Goal: Communication & Community: Answer question/provide support

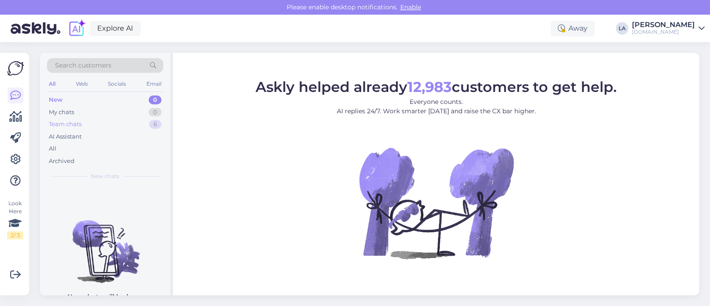
click at [157, 123] on div "6" at bounding box center [155, 124] width 12 height 9
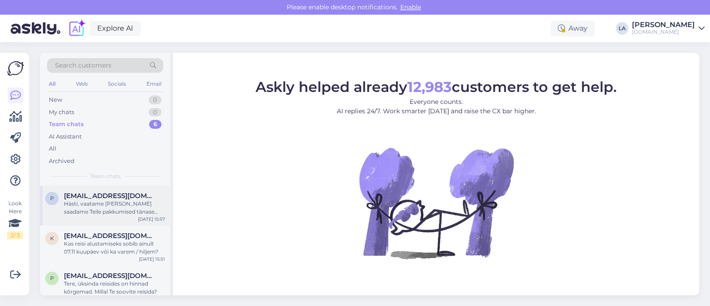
click at [139, 197] on span "[EMAIL_ADDRESS][DOMAIN_NAME]" at bounding box center [110, 196] width 92 height 8
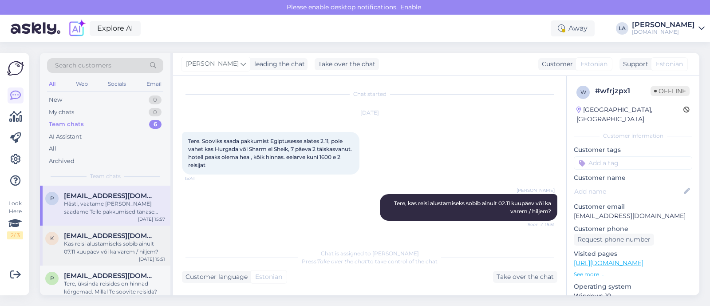
scroll to position [79, 0]
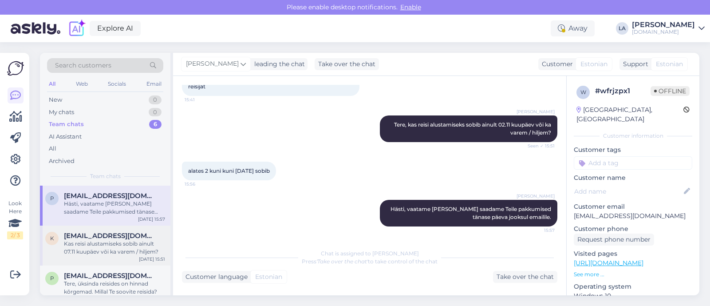
click at [118, 258] on div "K [EMAIL_ADDRESS][DOMAIN_NAME] Kas reisi alustamiseks sobib ainult 07.11 kuupäe…" at bounding box center [105, 246] width 131 height 40
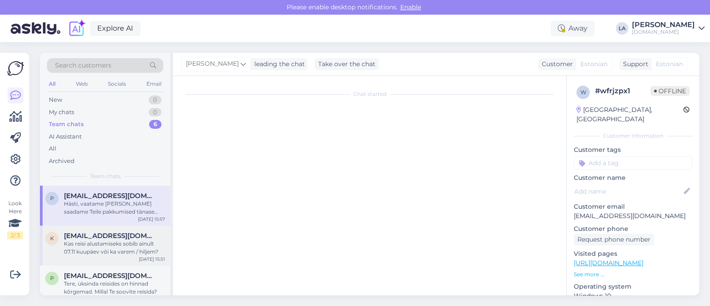
scroll to position [81, 0]
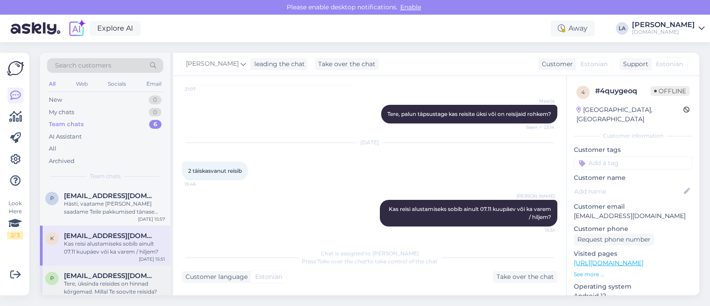
click at [118, 280] on div "Tere, üksinda reisides on hinnad kõrgemad. Millal Te soovite reisida?" at bounding box center [114, 288] width 101 height 16
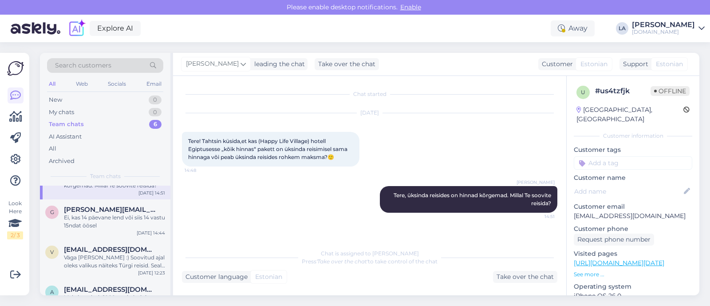
scroll to position [111, 0]
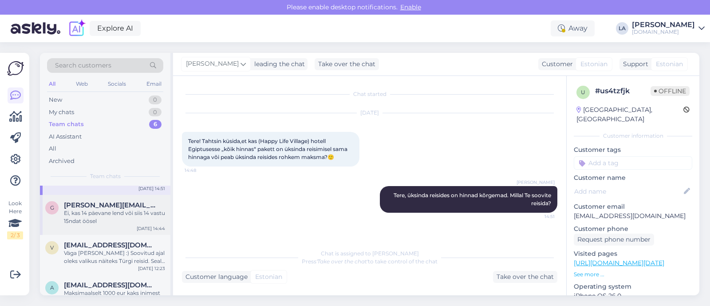
click at [113, 217] on div "Ei, kas 14 päevane lend või siis 14 vastu 15ndat öösel" at bounding box center [114, 217] width 101 height 16
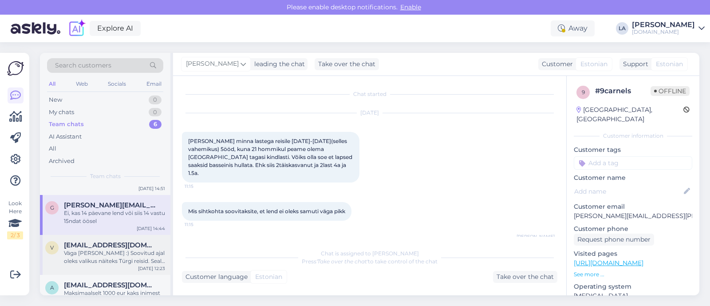
scroll to position [155, 0]
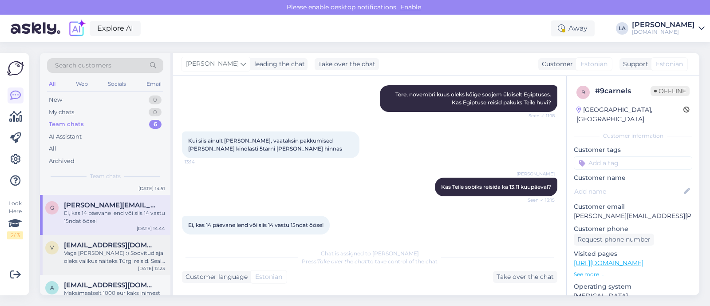
click at [116, 246] on span "[EMAIL_ADDRESS][DOMAIN_NAME]" at bounding box center [110, 245] width 92 height 8
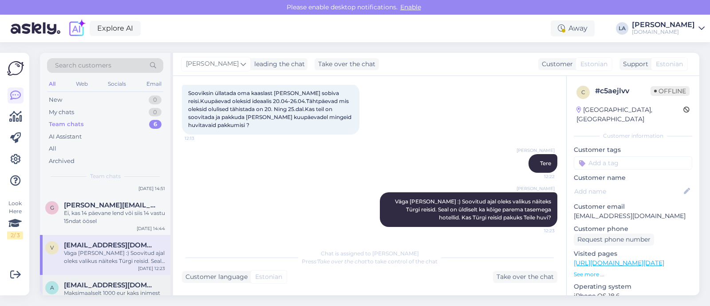
click at [114, 283] on span "[EMAIL_ADDRESS][DOMAIN_NAME]" at bounding box center [110, 285] width 92 height 8
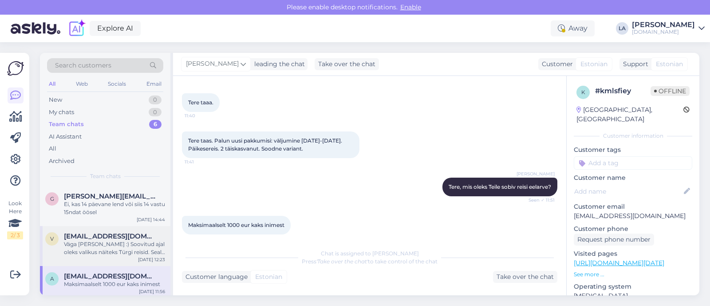
scroll to position [122, 0]
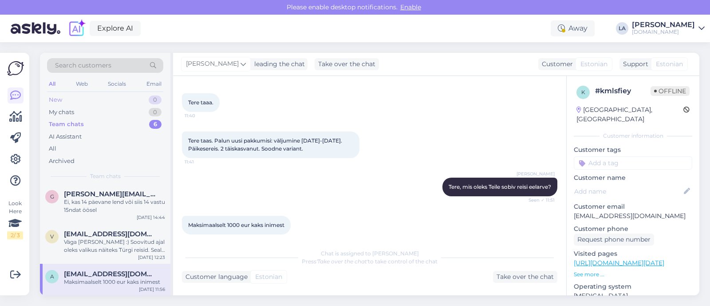
click at [136, 96] on div "New 0" at bounding box center [105, 100] width 116 height 12
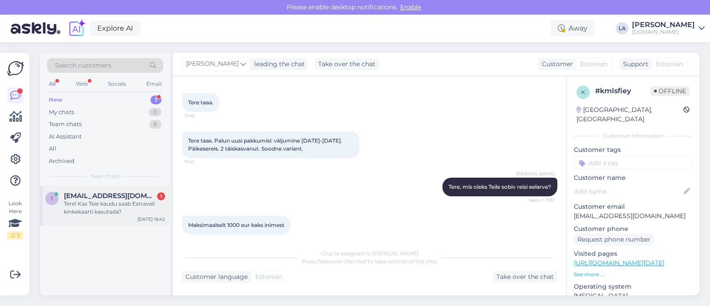
click at [114, 214] on div "Tere! Kas Teie kaudu saab Estraveli kinkekaarti kasutada?" at bounding box center [114, 208] width 101 height 16
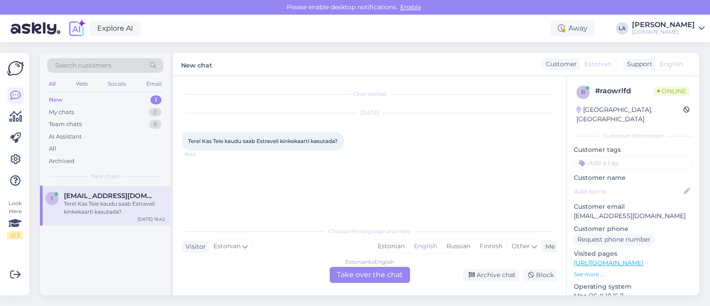
click at [356, 279] on div "Estonian to English Take over the chat" at bounding box center [370, 275] width 80 height 16
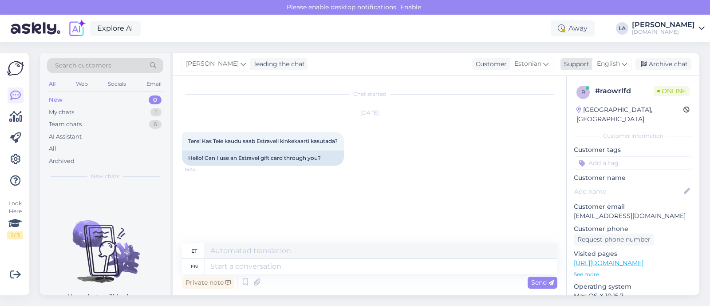
click at [618, 70] on div "English" at bounding box center [612, 64] width 40 height 14
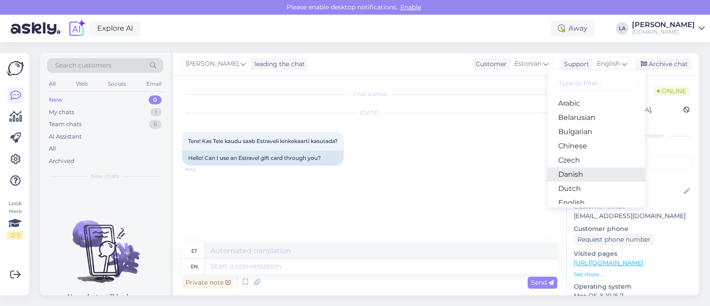
scroll to position [55, 0]
drag, startPoint x: 574, startPoint y: 160, endPoint x: 537, endPoint y: 181, distance: 42.9
click at [574, 160] on link "Estonian" at bounding box center [597, 162] width 98 height 14
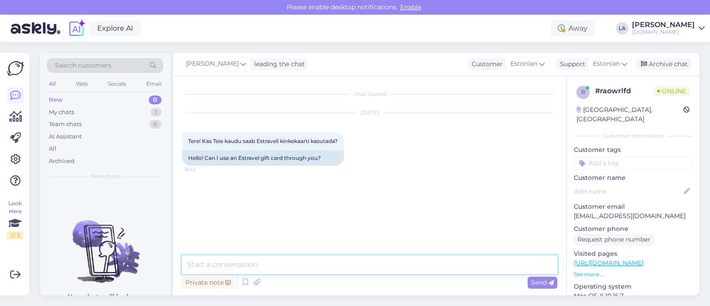
click at [361, 264] on textarea at bounding box center [370, 264] width 376 height 19
click at [205, 264] on textarea "Tere" Estraveli" at bounding box center [370, 264] width 376 height 19
click at [251, 267] on textarea "Tere! Estraveli" at bounding box center [370, 264] width 376 height 19
type textarea "Tere! Estraveli kinkekaarti saab ikka kasutada ainult Estravelis."
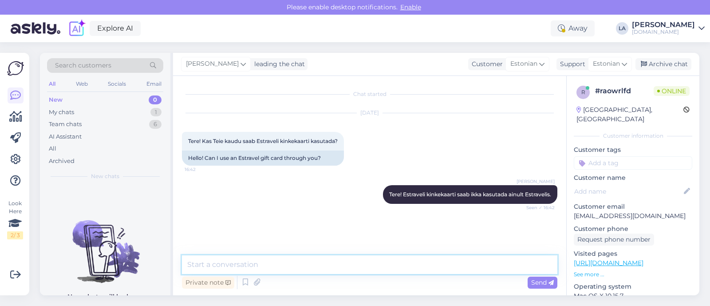
scroll to position [12, 0]
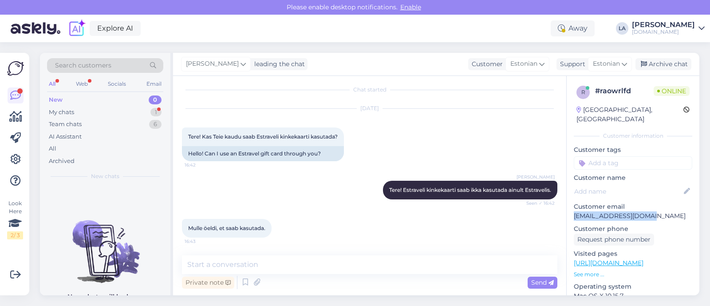
drag, startPoint x: 571, startPoint y: 206, endPoint x: 664, endPoint y: 206, distance: 92.3
click at [664, 206] on div "r # raowrlfd Online [GEOGRAPHIC_DATA], [GEOGRAPHIC_DATA] Customer information C…" at bounding box center [633, 263] width 133 height 374
copy p "[EMAIL_ADDRESS][DOMAIN_NAME]"
click at [301, 270] on textarea at bounding box center [370, 264] width 376 height 19
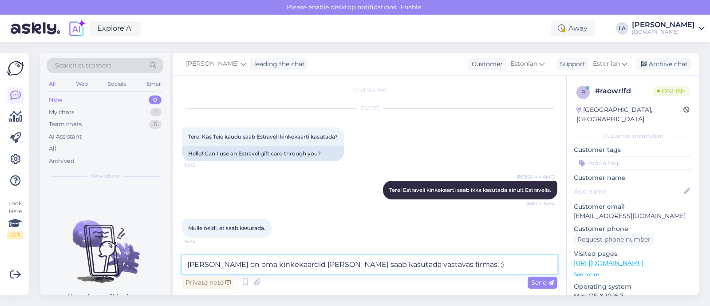
type textarea "[PERSON_NAME] on oma kinkekaardid [PERSON_NAME] saab kasutada vastavas firmas. …"
click at [538, 285] on span "Send" at bounding box center [542, 282] width 23 height 8
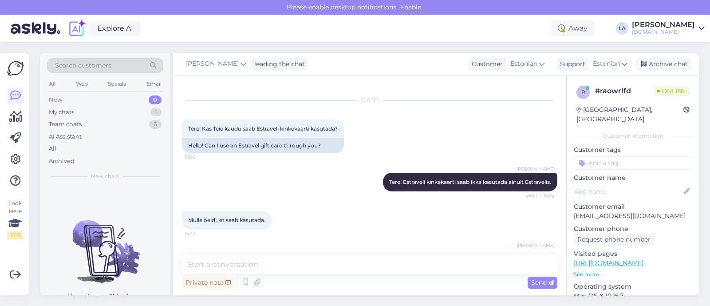
scroll to position [58, 0]
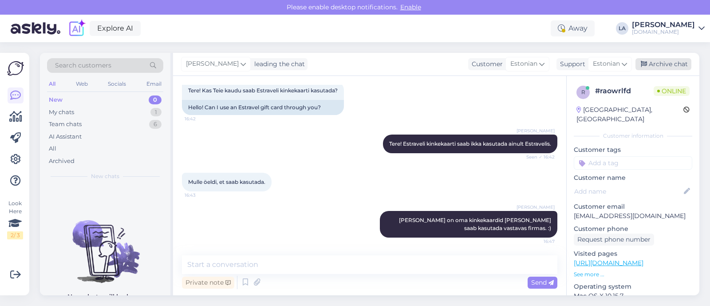
click at [645, 69] on div "Archive chat" at bounding box center [664, 64] width 56 height 12
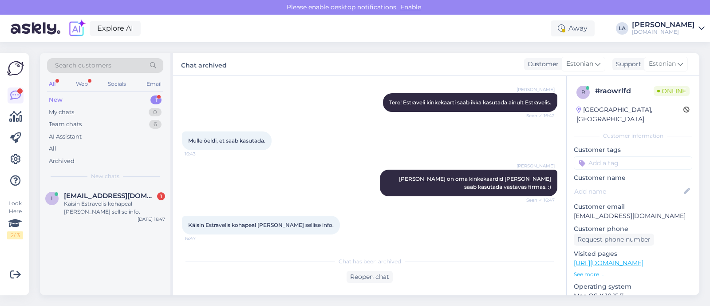
scroll to position [99, 0]
click at [355, 278] on div "Reopen chat" at bounding box center [370, 277] width 46 height 12
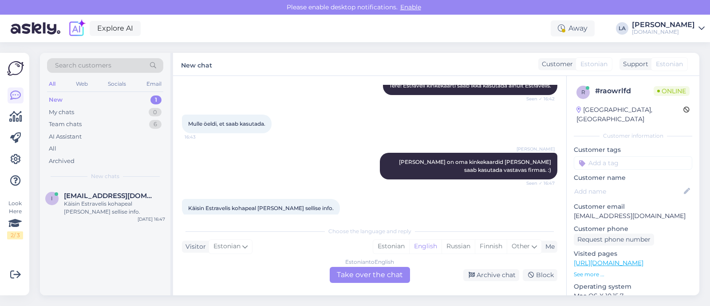
click at [395, 272] on div "Estonian to English Take over the chat" at bounding box center [370, 275] width 80 height 16
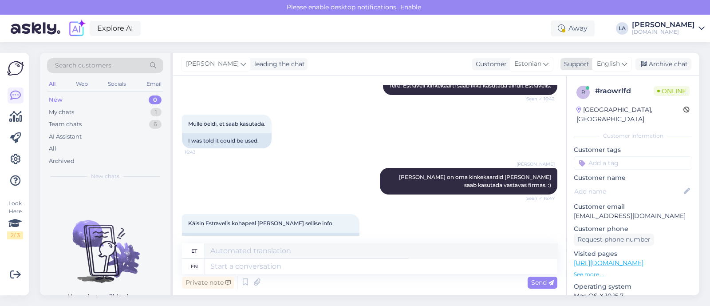
click at [595, 67] on div "English" at bounding box center [612, 64] width 40 height 14
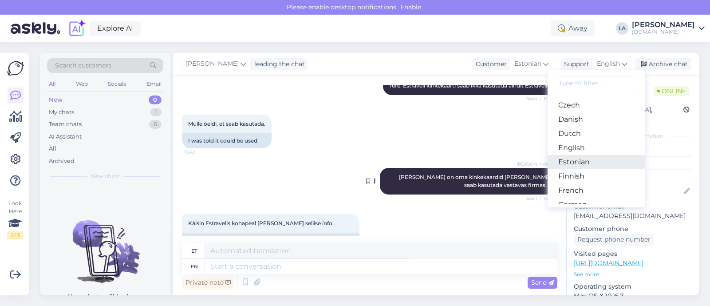
drag, startPoint x: 581, startPoint y: 157, endPoint x: 515, endPoint y: 202, distance: 80.4
click at [581, 157] on link "Estonian" at bounding box center [597, 162] width 98 height 14
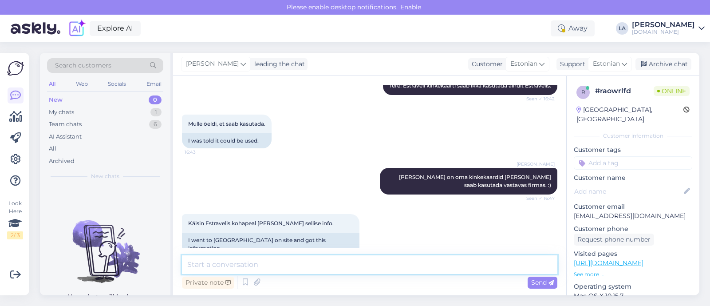
click at [328, 260] on textarea at bounding box center [370, 264] width 376 height 19
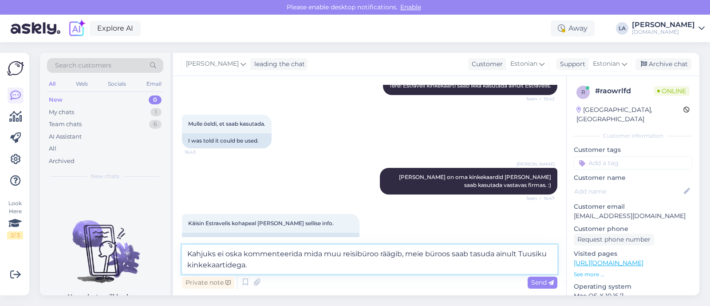
drag, startPoint x: 322, startPoint y: 253, endPoint x: 337, endPoint y: 256, distance: 14.5
click at [337, 256] on textarea "Kahjuks ei oska kommenteerida mida muu reisibüroo räägib, meie büroos saab tasu…" at bounding box center [370, 259] width 376 height 29
click at [329, 258] on textarea "Kahjuks ei oska kommenteerida mida muu reisibüroo räägib, meie büroos saab tasu…" at bounding box center [370, 259] width 376 height 29
drag, startPoint x: 325, startPoint y: 257, endPoint x: 340, endPoint y: 258, distance: 14.7
click at [342, 257] on textarea "Kahjuks ei oska kommenteerida mida muu reisibüroo räägib, meie büroos saab tasu…" at bounding box center [370, 259] width 376 height 29
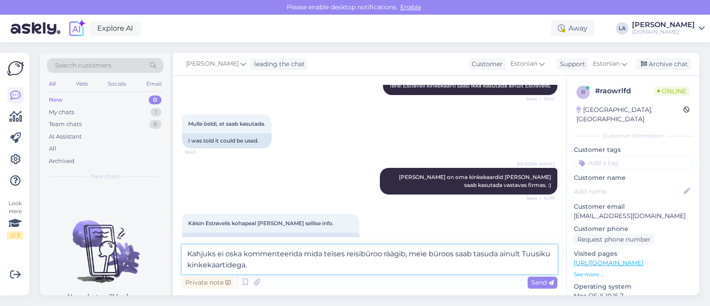
drag, startPoint x: 394, startPoint y: 257, endPoint x: 404, endPoint y: 257, distance: 9.3
click at [404, 257] on textarea "Kahjuks ei oska kommenteerida mida teises reisibüroo räägib, meie büroos saab t…" at bounding box center [370, 259] width 376 height 29
type textarea "Kahjuks ei oska kommenteerida mida teises reisibüroo räägitakse, meie büroos sa…"
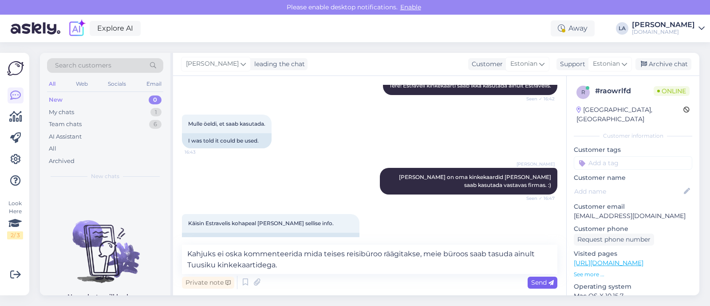
click at [551, 287] on div "Send" at bounding box center [543, 283] width 30 height 12
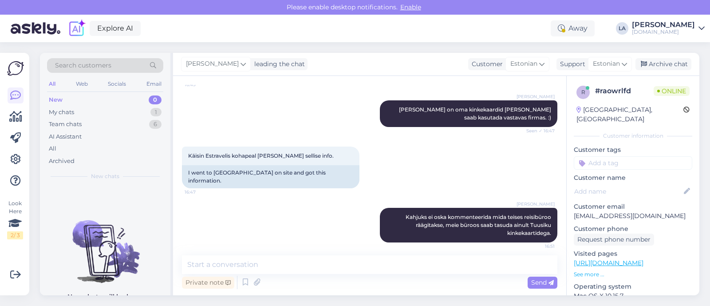
scroll to position [181, 0]
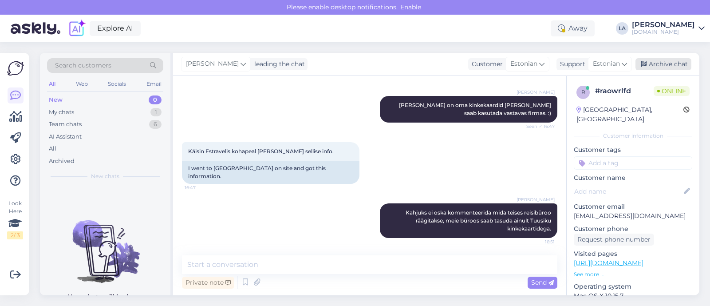
click at [663, 62] on div "Archive chat" at bounding box center [664, 64] width 56 height 12
